Goal: Task Accomplishment & Management: Manage account settings

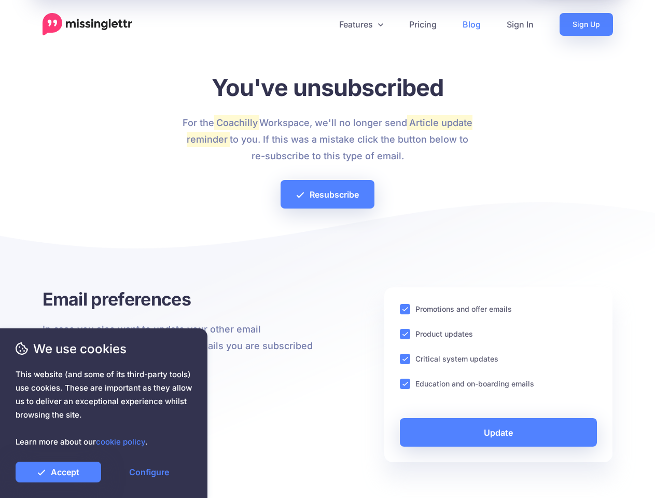
click at [327, 249] on div at bounding box center [327, 251] width 570 height 73
click at [323, 24] on icon at bounding box center [323, 24] width 5 height 5
click at [360, 24] on link "Features" at bounding box center [361, 24] width 70 height 23
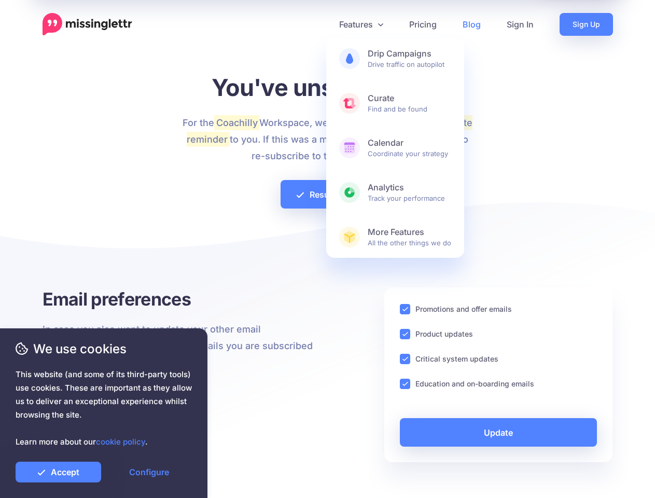
click at [405, 309] on ins at bounding box center [405, 309] width 10 height 10
click at [405, 334] on ins at bounding box center [405, 334] width 10 height 10
click at [405, 359] on ins at bounding box center [405, 358] width 10 height 10
click at [405, 384] on ins at bounding box center [405, 383] width 10 height 10
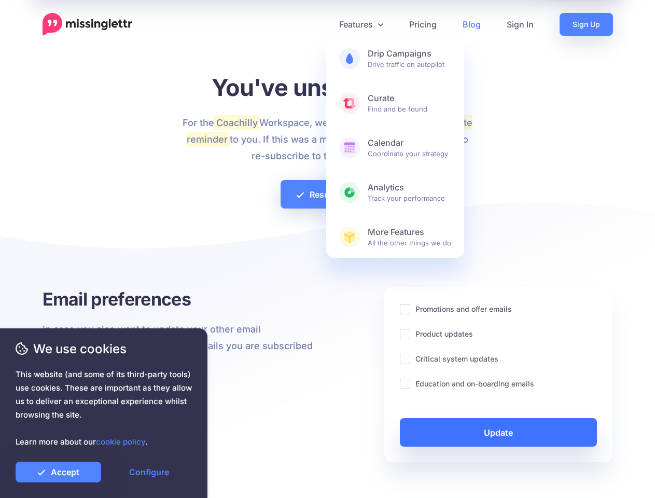
click at [498, 432] on link "Update" at bounding box center [498, 432] width 197 height 29
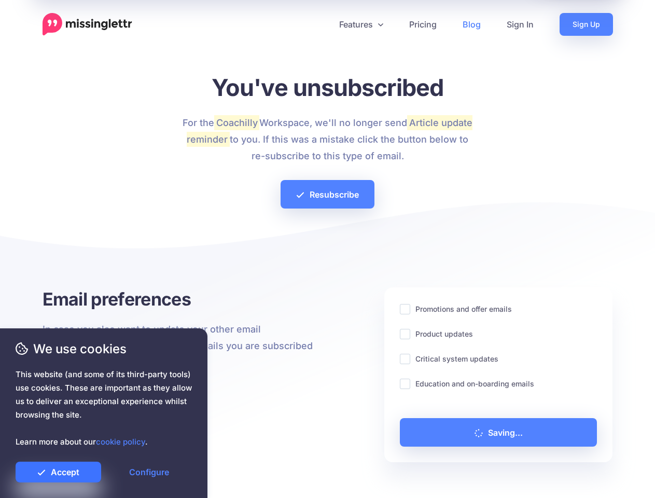
click at [58, 472] on link "Accept" at bounding box center [59, 471] width 86 height 21
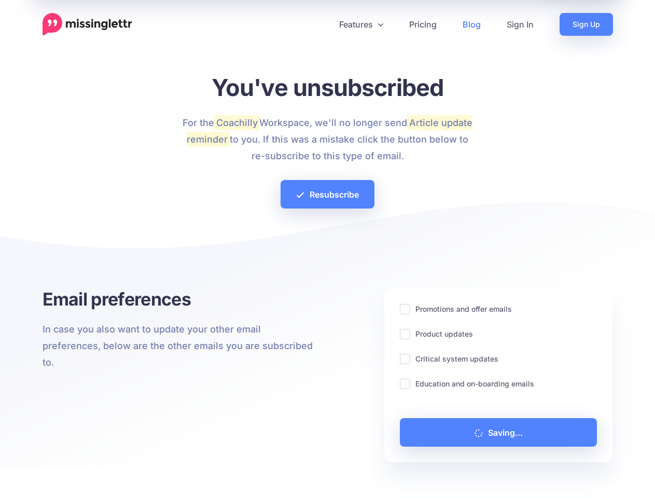
click at [149, 472] on link "Configure" at bounding box center [149, 471] width 86 height 21
